Goal: Task Accomplishment & Management: Manage account settings

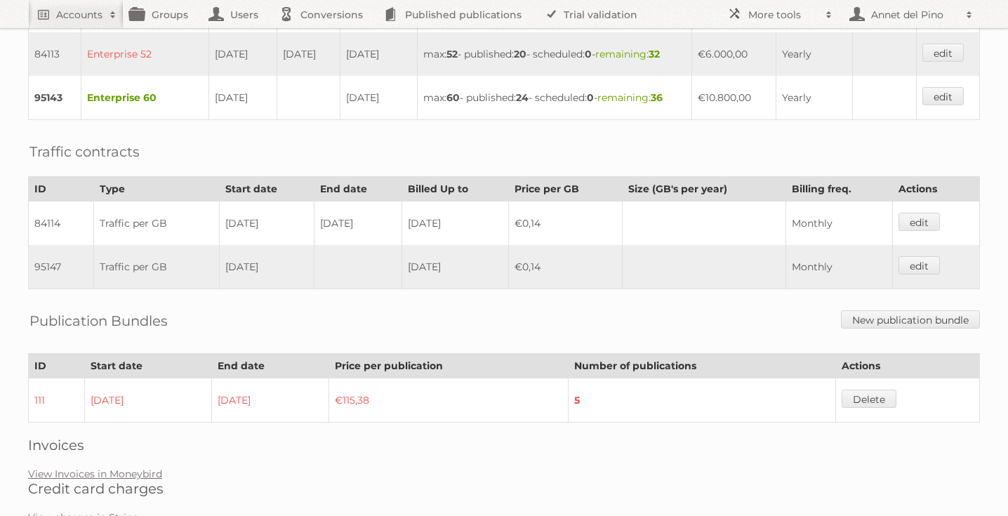
scroll to position [560, 0]
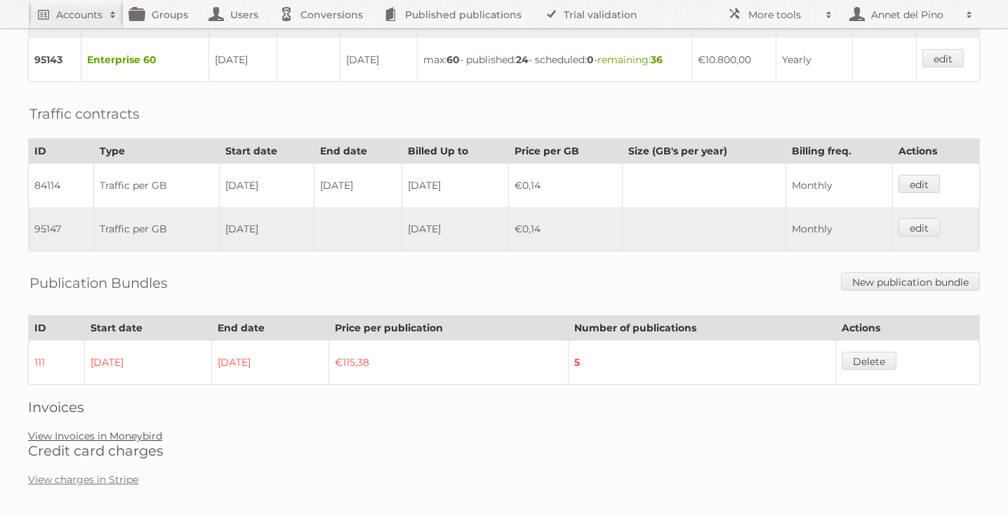
click at [145, 430] on link "View Invoices in Moneybird" at bounding box center [95, 436] width 134 height 13
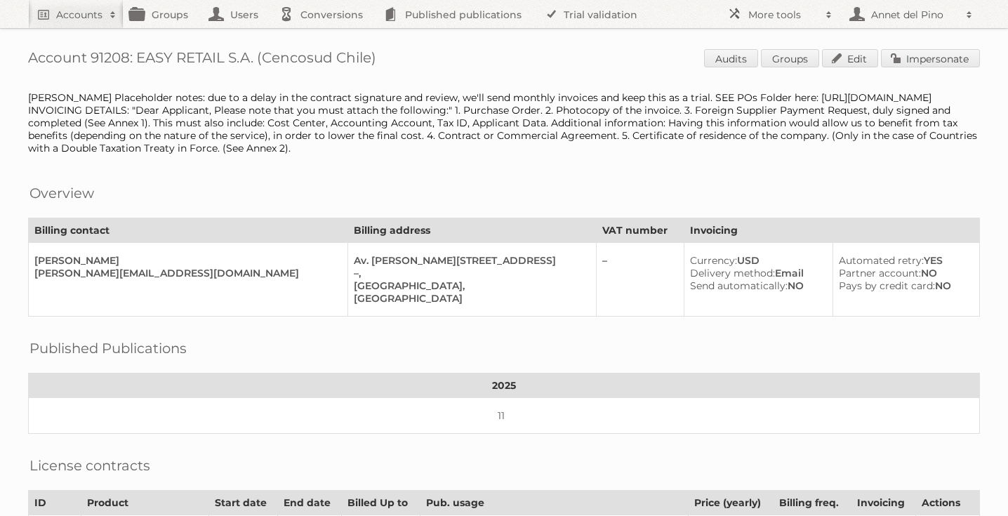
scroll to position [432, 0]
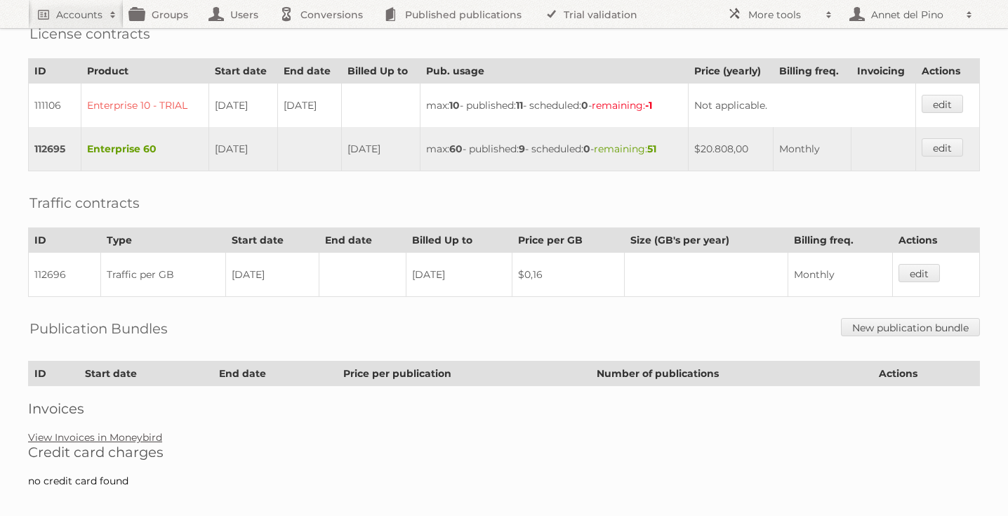
click at [107, 431] on link "View Invoices in Moneybird" at bounding box center [95, 437] width 134 height 13
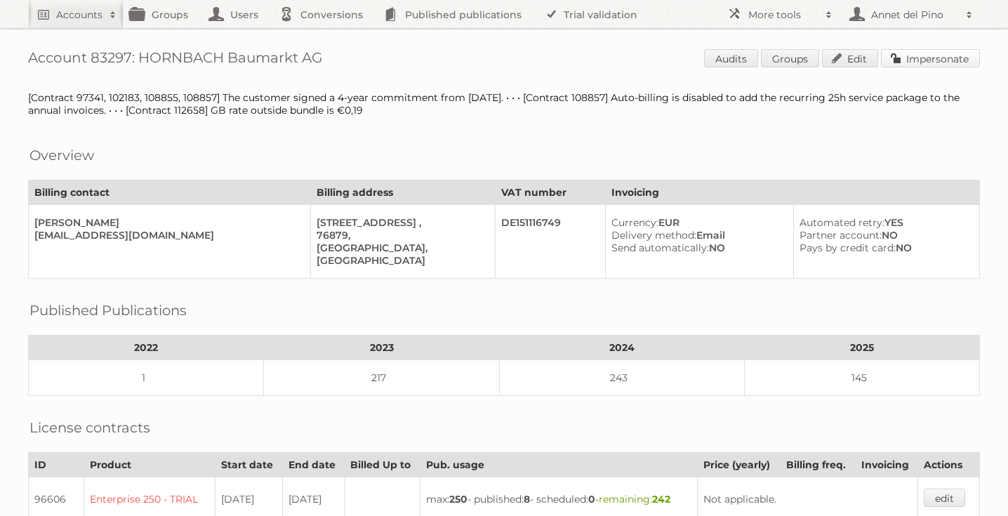
click at [930, 55] on link "Impersonate" at bounding box center [930, 58] width 99 height 18
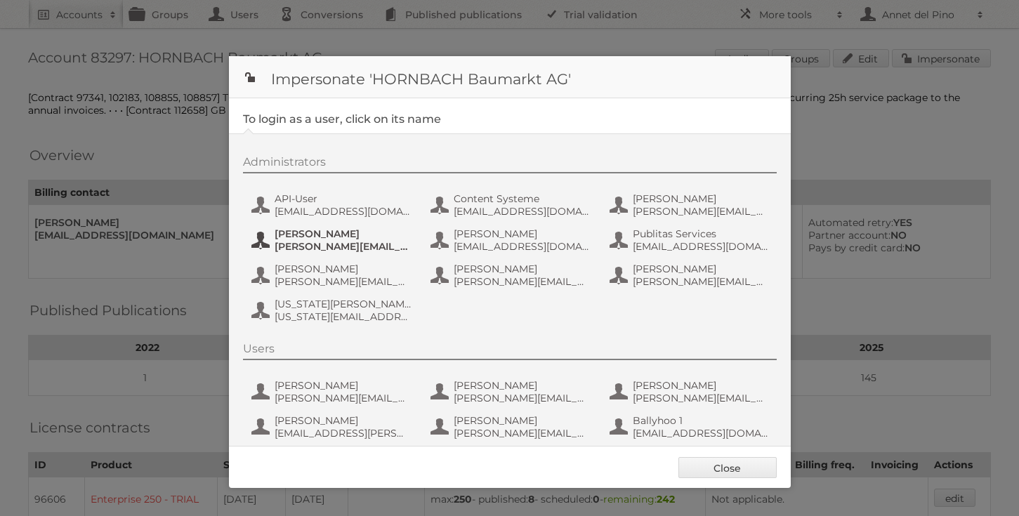
click at [329, 241] on span "jens.nord@hornbach.com" at bounding box center [342, 246] width 136 height 13
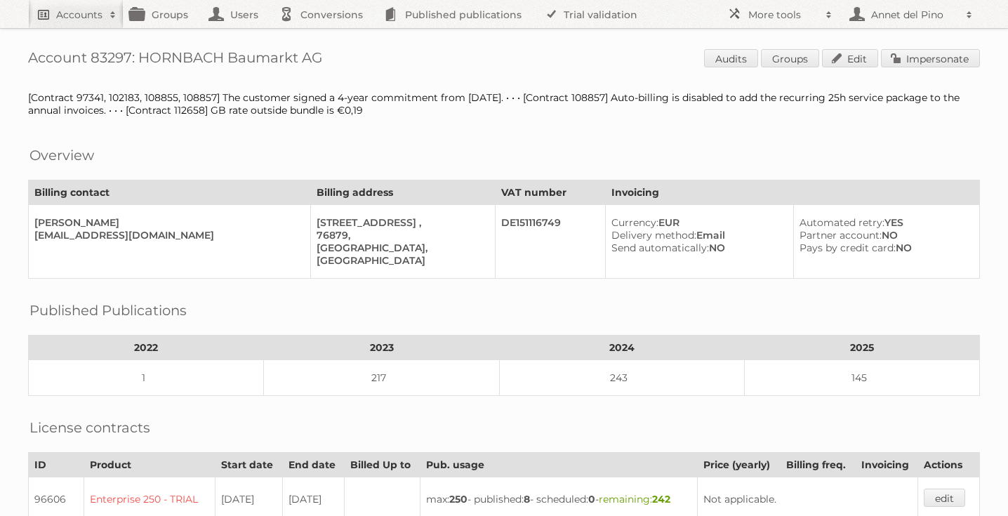
click at [102, 12] on span at bounding box center [112, 15] width 21 height 14
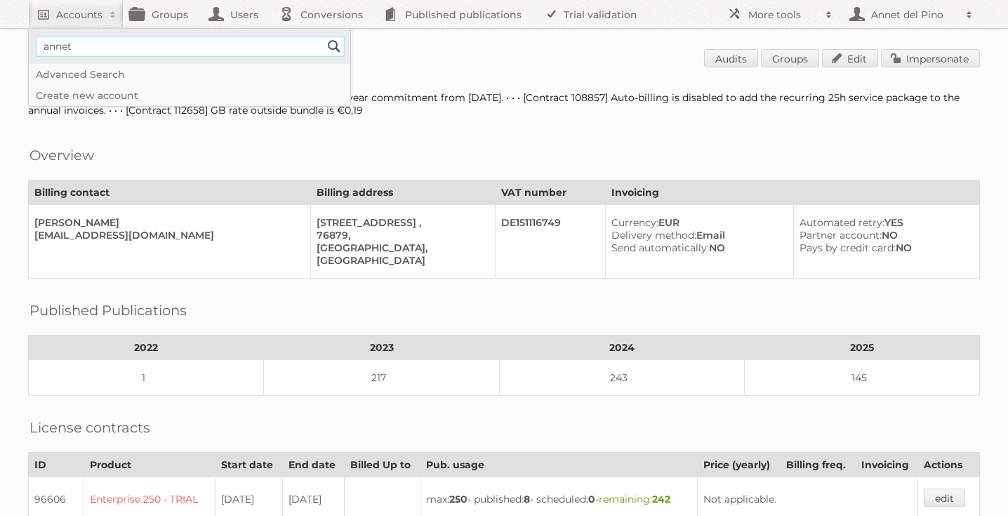
type input"] "annet@publitas.com"
click at [329, 48] on input "Search" at bounding box center [334, 46] width 21 height 21
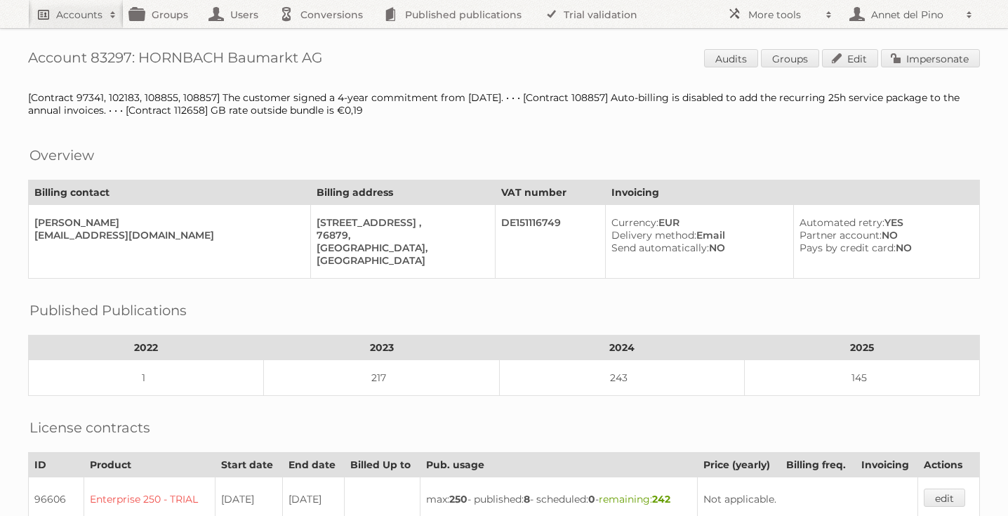
click at [69, 4] on link "Accounts" at bounding box center [75, 14] width 95 height 28
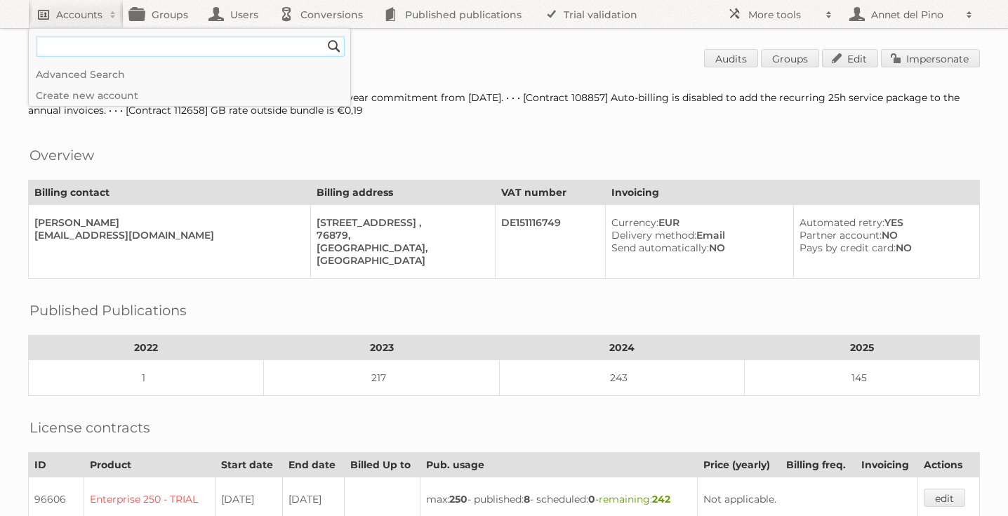
paste input"] "sorcha@louiscopeland.ie"
type input"] "sorcha@louiscopeland.ie"
click at [324, 36] on input "Search" at bounding box center [334, 46] width 21 height 21
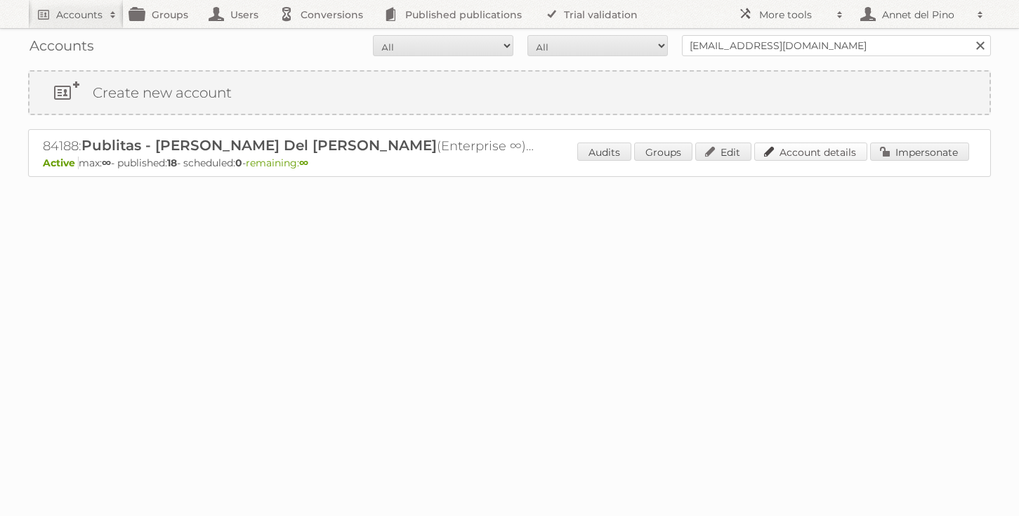
click at [835, 147] on link "Account details" at bounding box center [810, 152] width 113 height 18
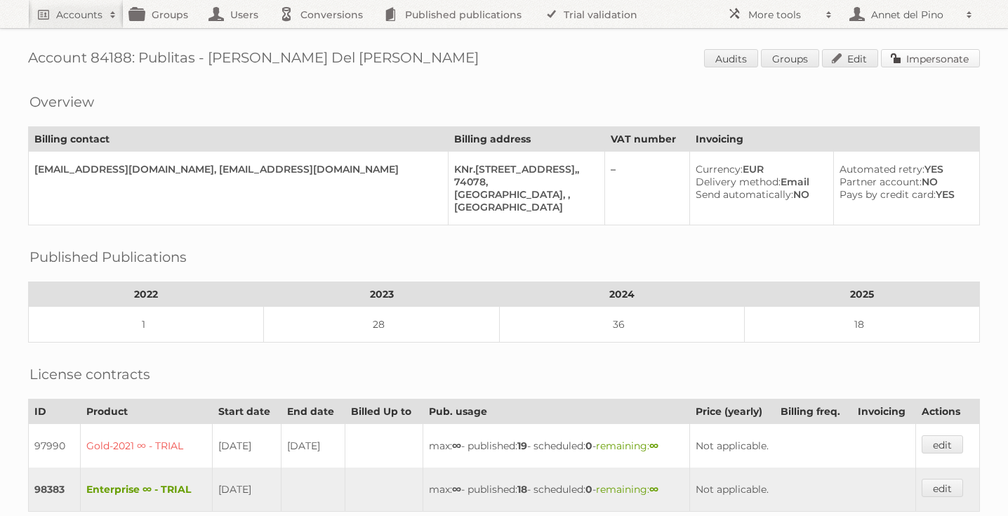
click at [941, 60] on link "Impersonate" at bounding box center [930, 58] width 99 height 18
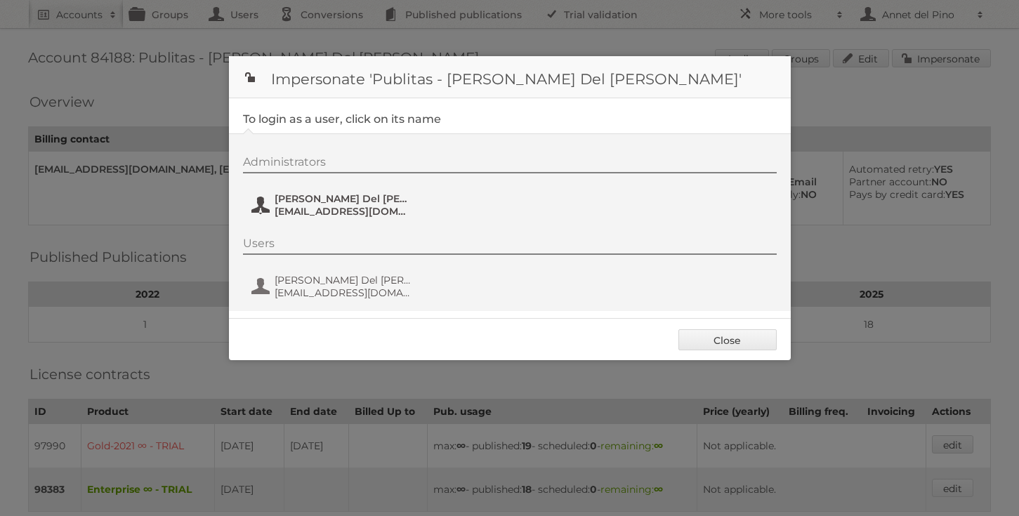
click at [285, 197] on span "Annet Del Pino" at bounding box center [342, 198] width 136 height 13
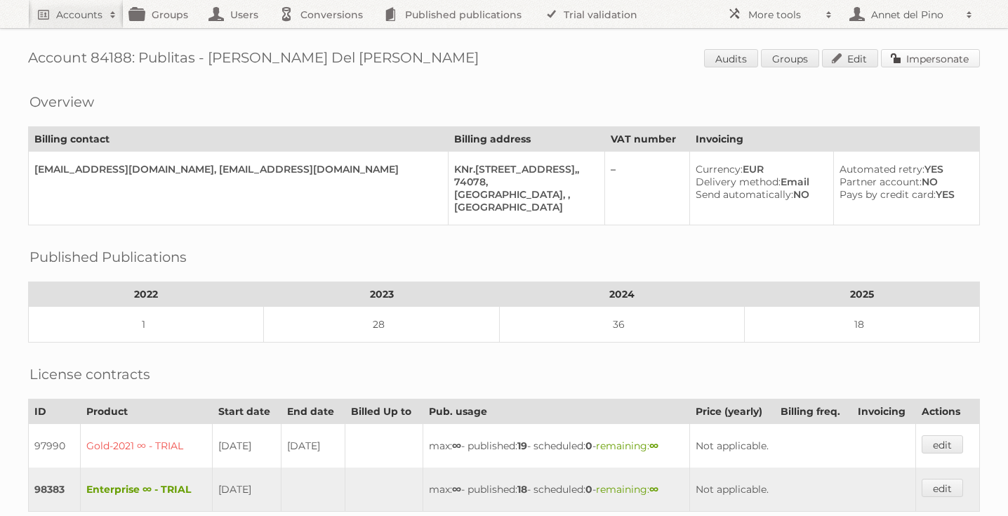
click at [924, 61] on link "Impersonate" at bounding box center [930, 58] width 99 height 18
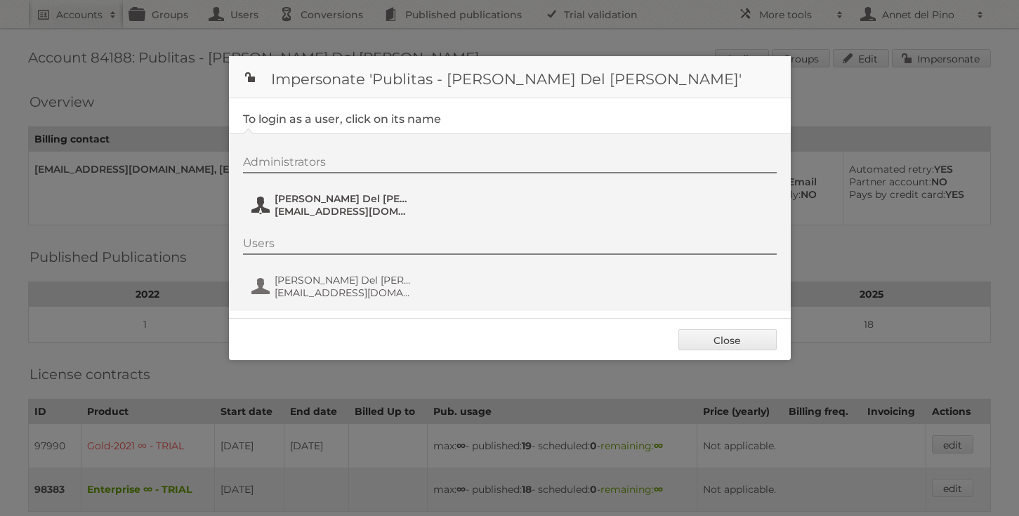
click at [284, 214] on span "annet@publitas.com" at bounding box center [342, 211] width 136 height 13
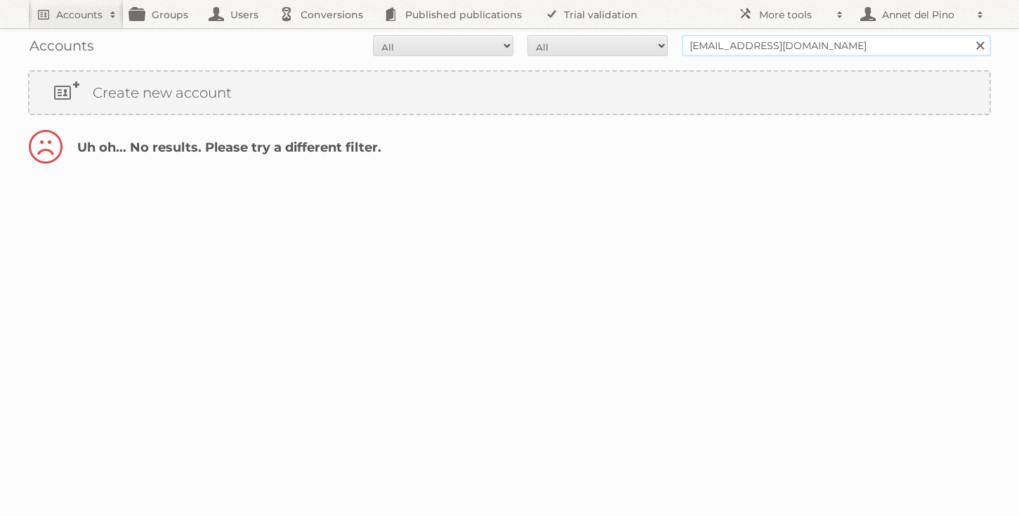
drag, startPoint x: 798, startPoint y: 45, endPoint x: 849, endPoint y: 44, distance: 50.5
click at [849, 44] on input "[EMAIL_ADDRESS][DOMAIN_NAME]" at bounding box center [836, 45] width 309 height 21
type input "sorcha@louiscopeland"
click at [969, 35] on input "Search" at bounding box center [979, 45] width 21 height 21
click at [713, 51] on input "sorcha@louiscopeland" at bounding box center [836, 45] width 309 height 21
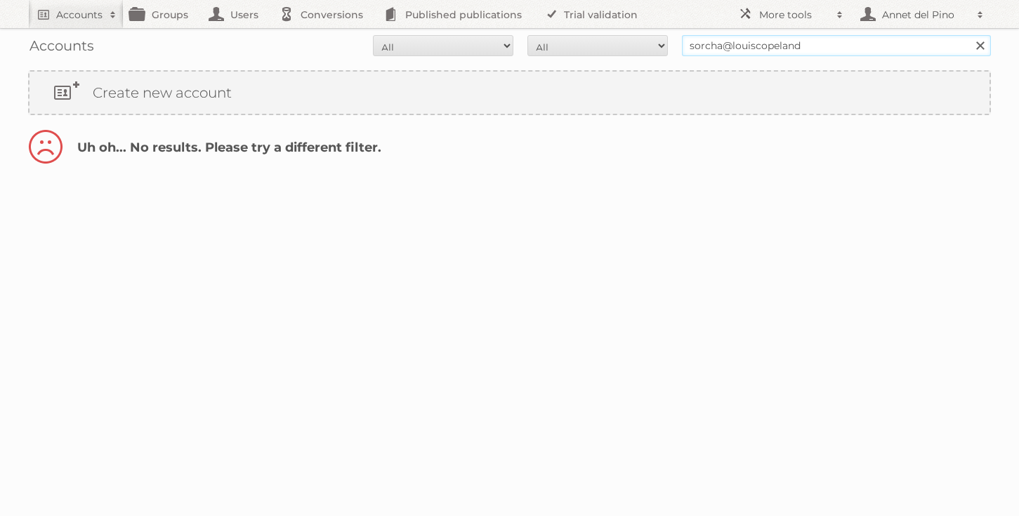
click at [713, 51] on input "sorcha@louiscopeland" at bounding box center [836, 45] width 309 height 21
paste input "[EMAIL_ADDRESS][DOMAIN_NAME]"
type input "[EMAIL_ADDRESS][DOMAIN_NAME]"
click at [969, 35] on input "Search" at bounding box center [979, 45] width 21 height 21
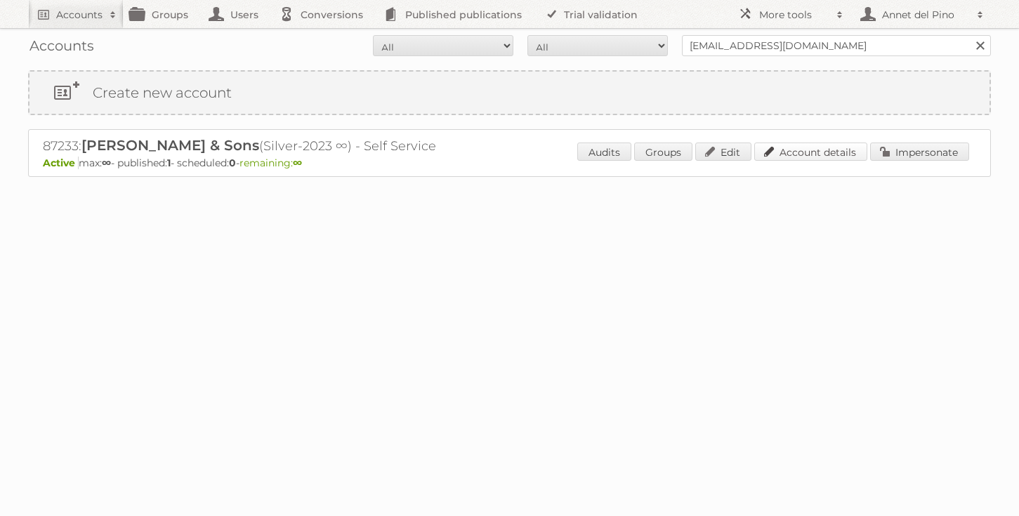
click at [842, 148] on link "Account details" at bounding box center [810, 152] width 113 height 18
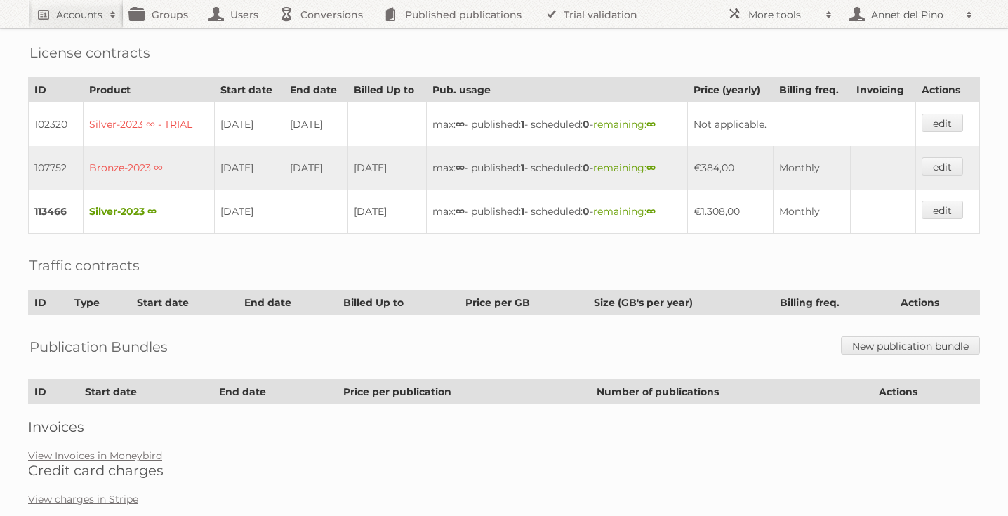
scroll to position [343, 0]
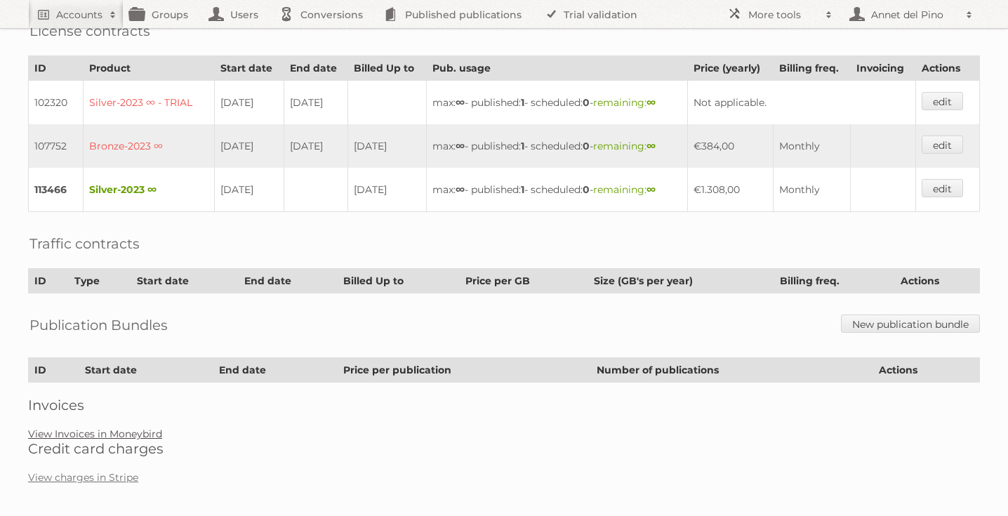
click at [130, 428] on link "View Invoices in Moneybird" at bounding box center [95, 434] width 134 height 13
